Goal: Obtain resource: Download file/media

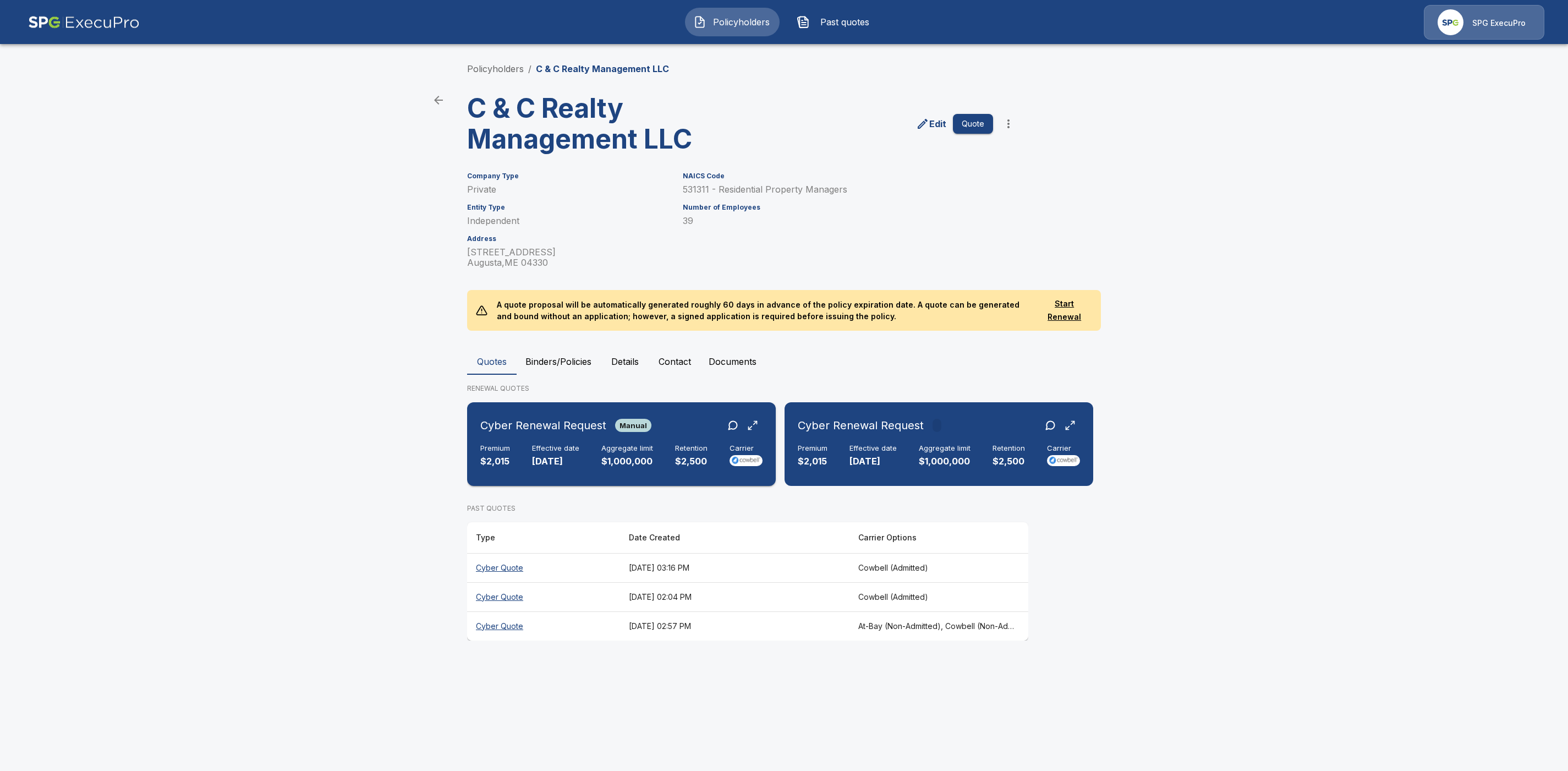
click at [690, 413] on div "Cyber Renewal Request Manual Premium $2,015 Effective date 9/22/2025 Aggregate …" at bounding box center [621, 444] width 300 height 75
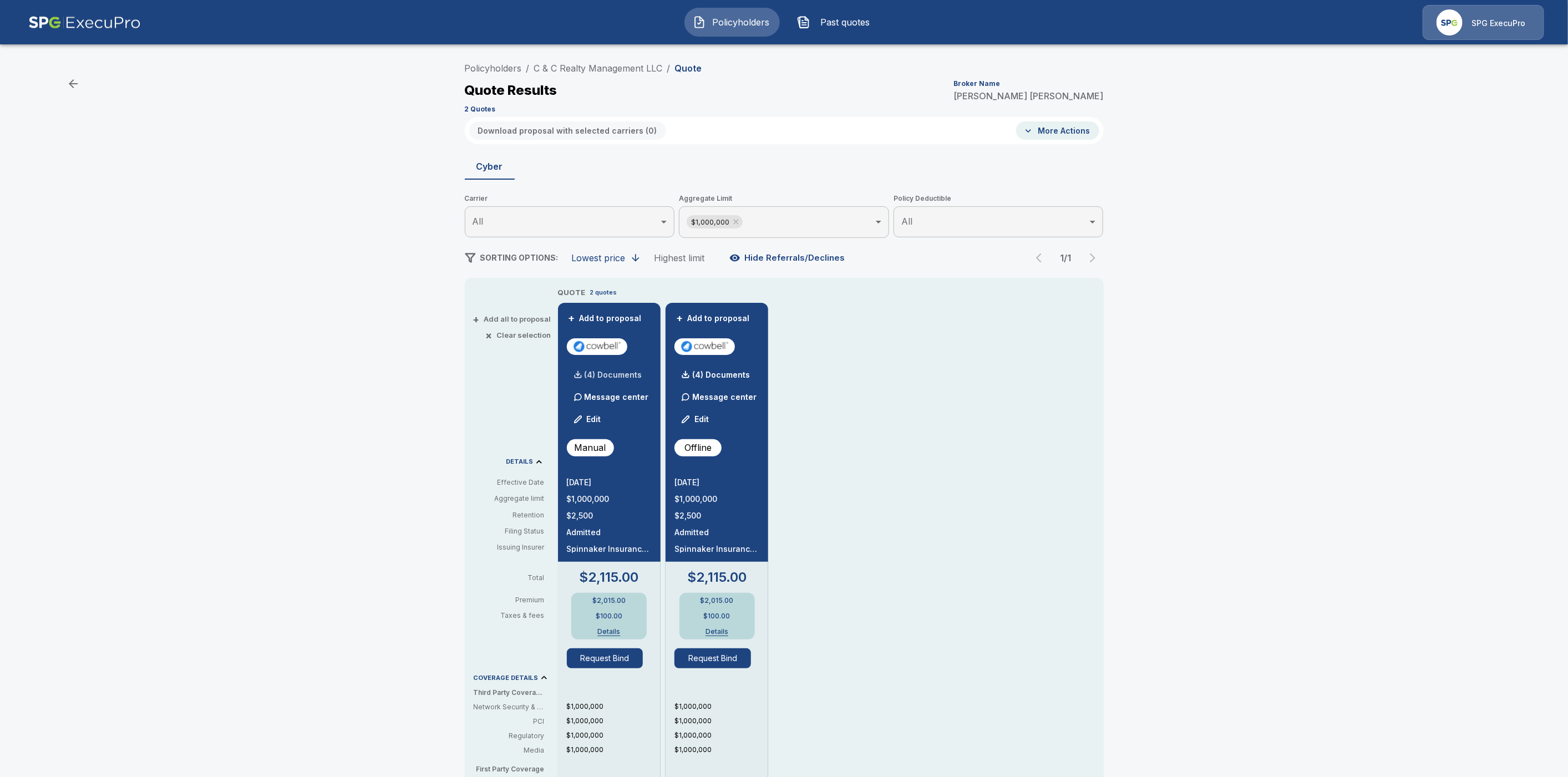
click at [631, 374] on p "(4) Documents" at bounding box center [614, 374] width 58 height 8
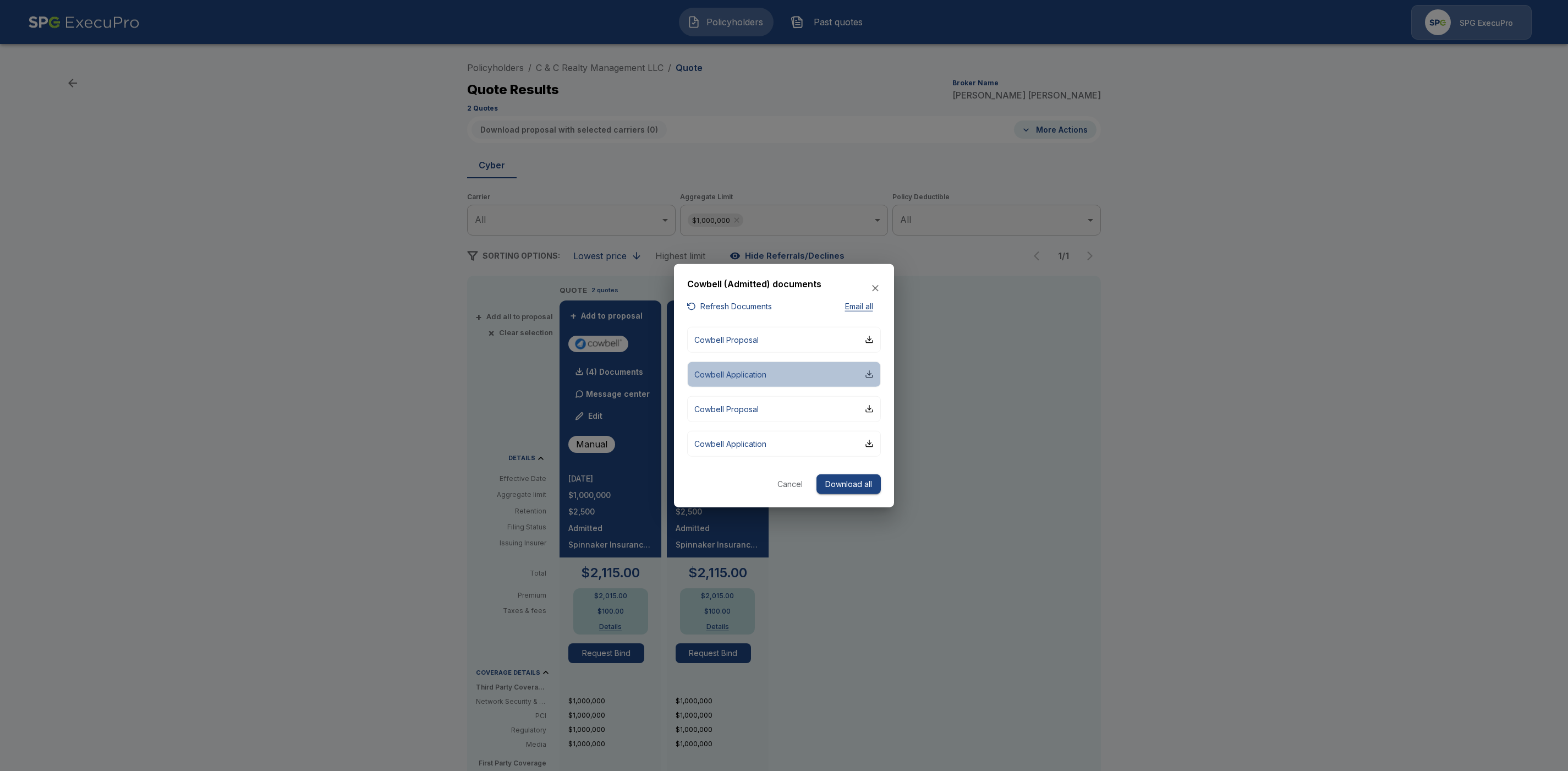
click at [873, 374] on div "button" at bounding box center [869, 374] width 9 height 9
click at [872, 443] on div "button" at bounding box center [869, 443] width 9 height 9
click at [875, 292] on icon "button" at bounding box center [875, 288] width 11 height 11
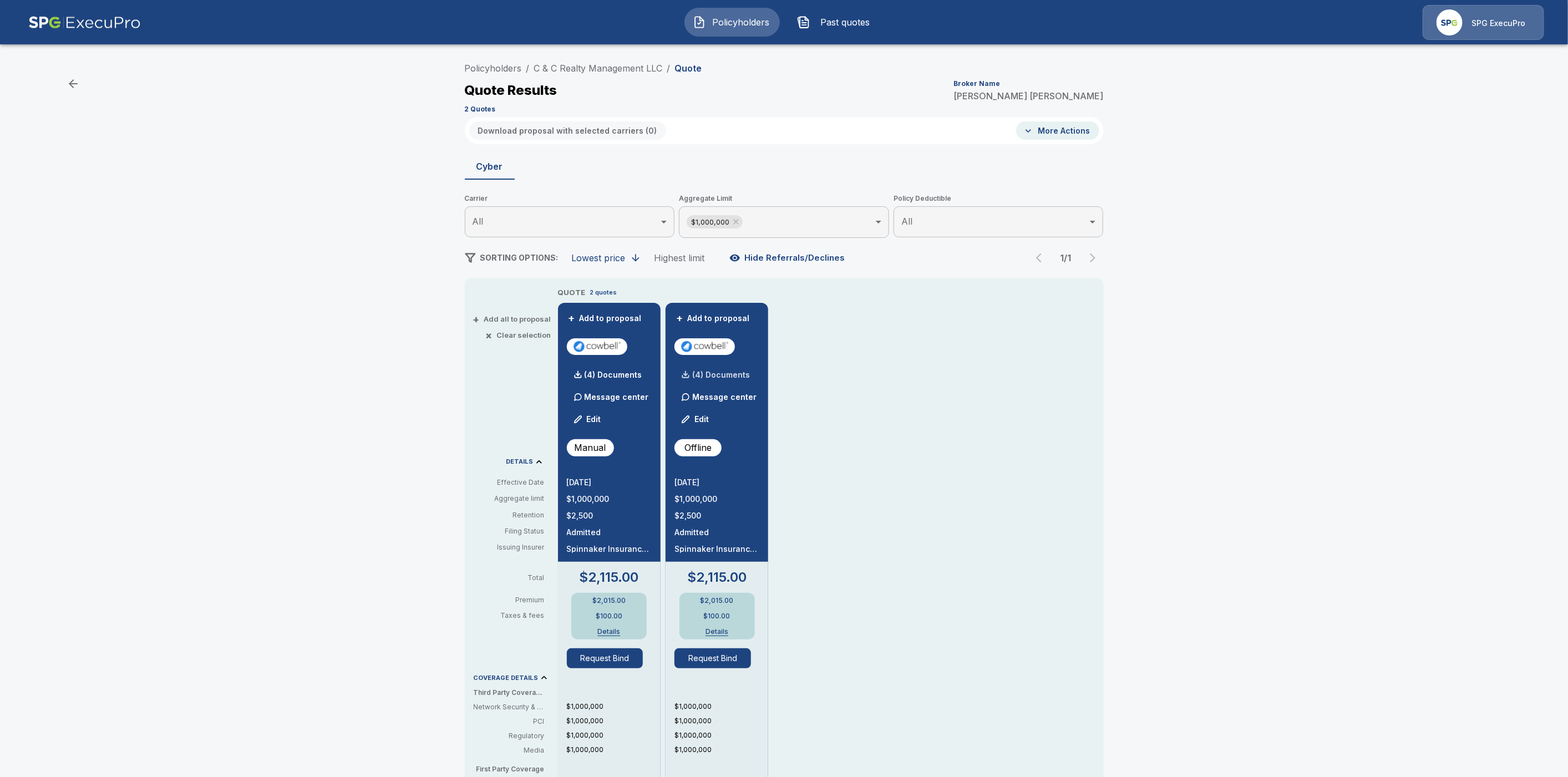
click at [727, 371] on p "(4) Documents" at bounding box center [721, 374] width 58 height 8
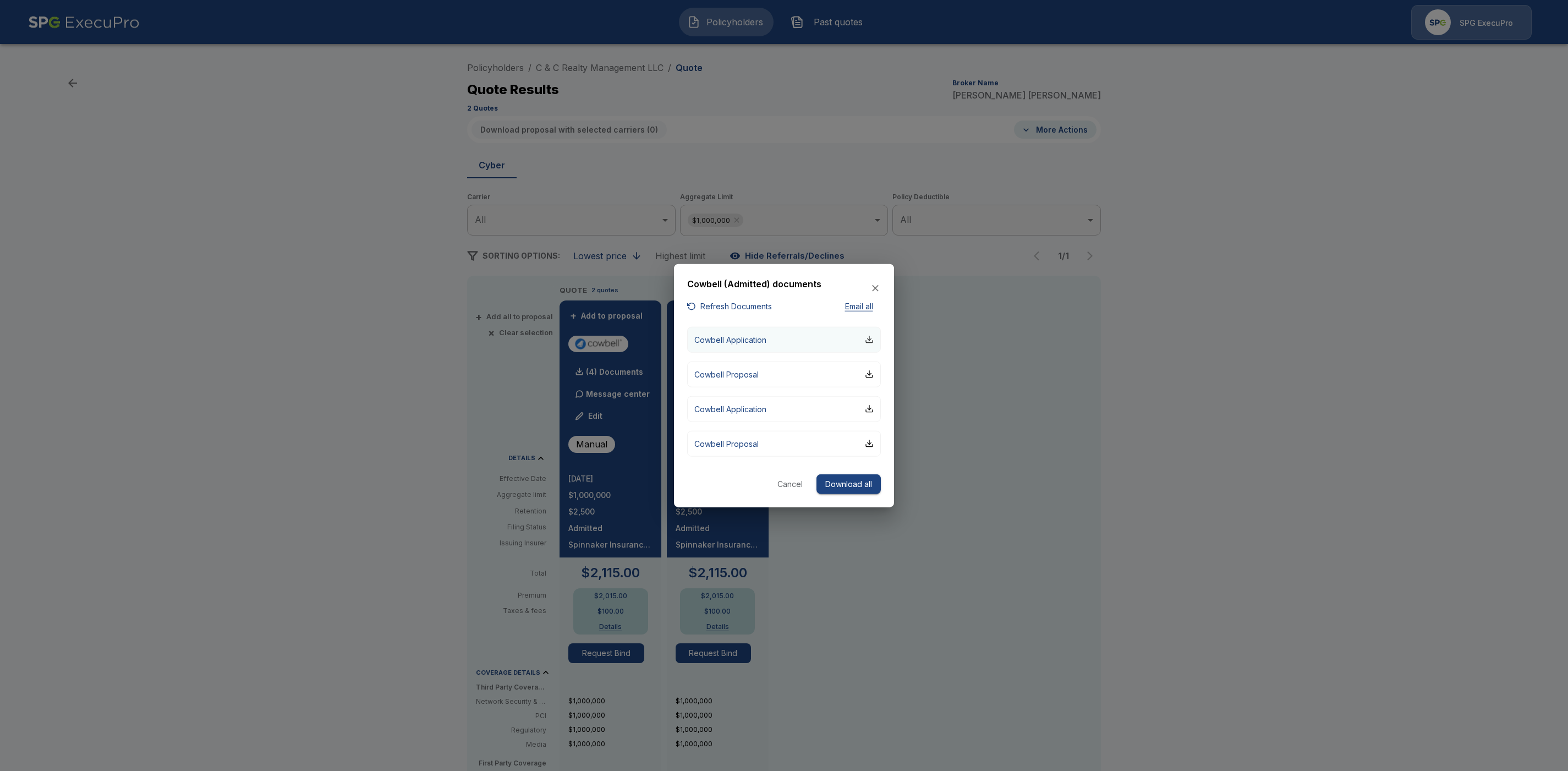
click at [870, 342] on div "button" at bounding box center [869, 339] width 9 height 9
click at [871, 411] on div "button" at bounding box center [869, 409] width 9 height 9
